Goal: Navigation & Orientation: Find specific page/section

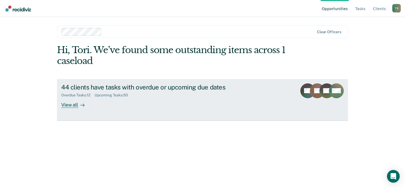
click at [73, 104] on div "View all" at bounding box center [76, 102] width 30 height 10
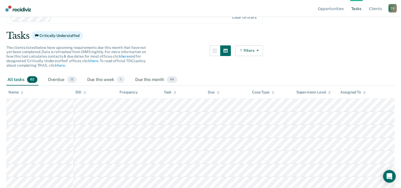
scroll to position [23, 0]
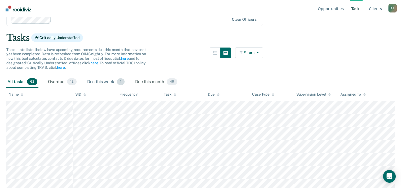
click at [108, 79] on div "Due this week 1" at bounding box center [105, 82] width 39 height 12
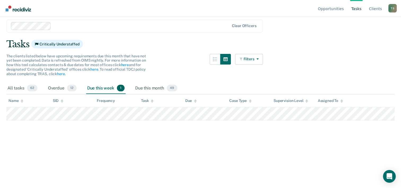
scroll to position [26, 0]
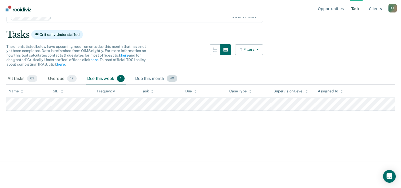
click at [160, 76] on div "Due this month 49" at bounding box center [156, 79] width 44 height 12
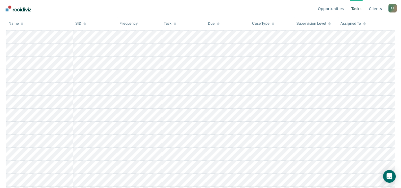
scroll to position [0, 0]
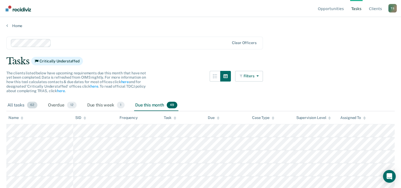
click at [23, 104] on div "All tasks 62" at bounding box center [22, 105] width 32 height 12
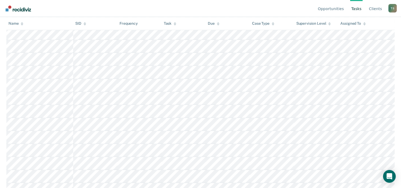
scroll to position [421, 0]
click at [325, 11] on link "Opportunities" at bounding box center [331, 8] width 28 height 17
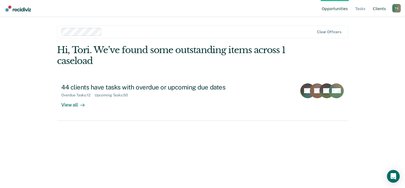
click at [376, 7] on link "Client s" at bounding box center [379, 8] width 15 height 17
